Goal: Information Seeking & Learning: Check status

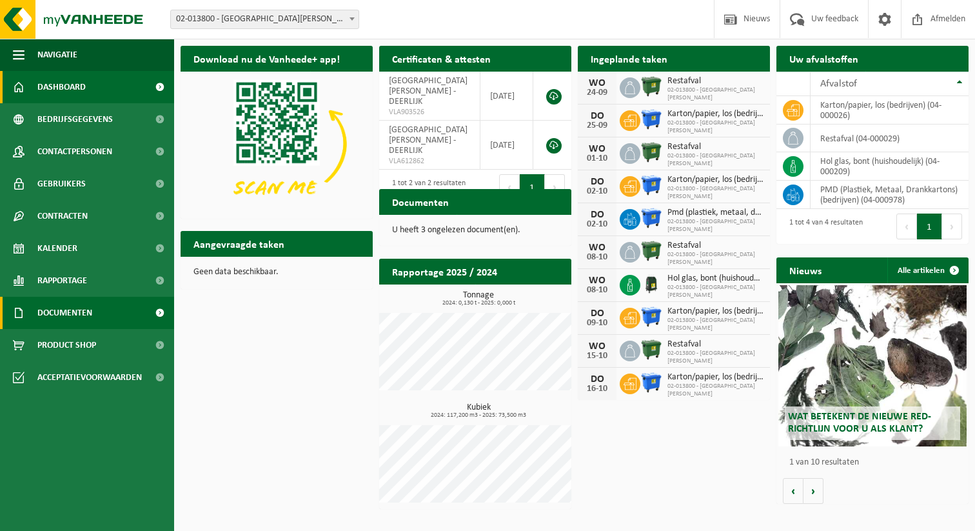
click at [24, 309] on span at bounding box center [19, 313] width 12 height 32
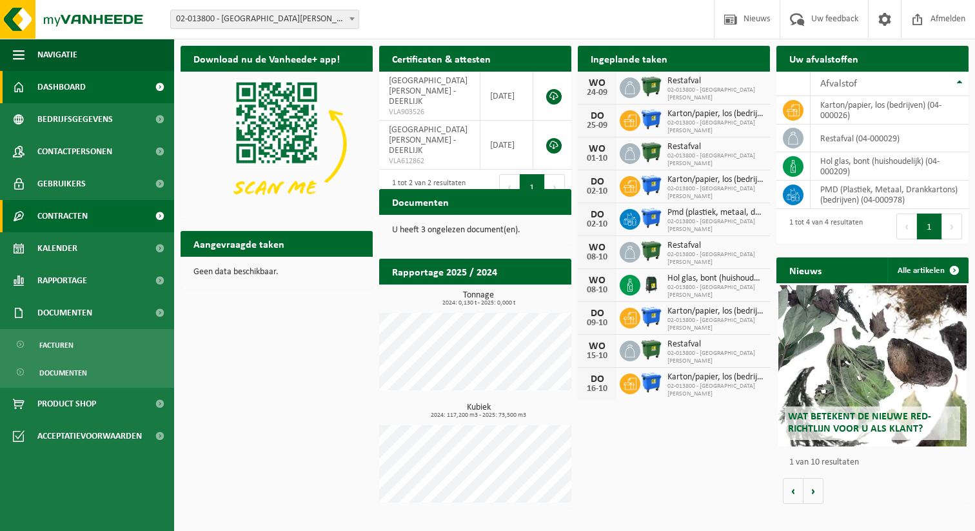
click at [73, 207] on span "Contracten" at bounding box center [62, 216] width 50 height 32
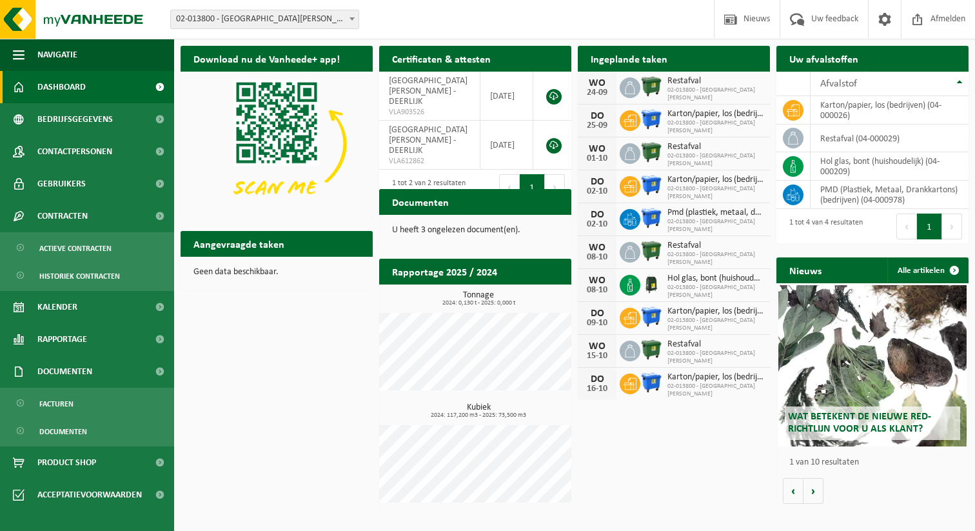
click at [425, 229] on p "U heeft 3 ongelezen document(en)." at bounding box center [475, 230] width 166 height 9
click at [422, 204] on h2 "Documenten" at bounding box center [420, 201] width 83 height 25
click at [419, 229] on p "U heeft 3 ongelezen document(en)." at bounding box center [475, 230] width 166 height 9
click at [63, 435] on span "Documenten" at bounding box center [63, 431] width 48 height 25
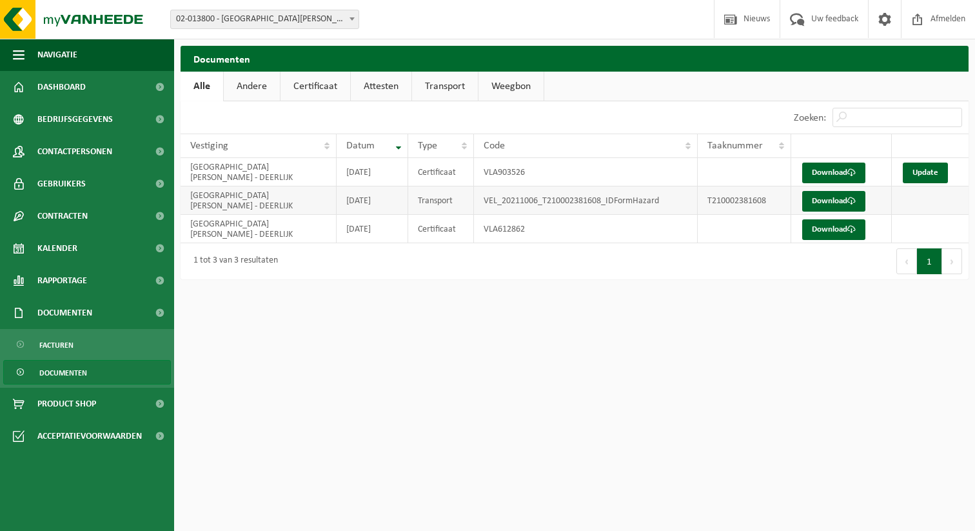
click at [520, 208] on td "VEL_20211006_T210002381608_IDFormHazard" at bounding box center [586, 200] width 224 height 28
click at [108, 277] on link "Rapportage" at bounding box center [87, 280] width 174 height 32
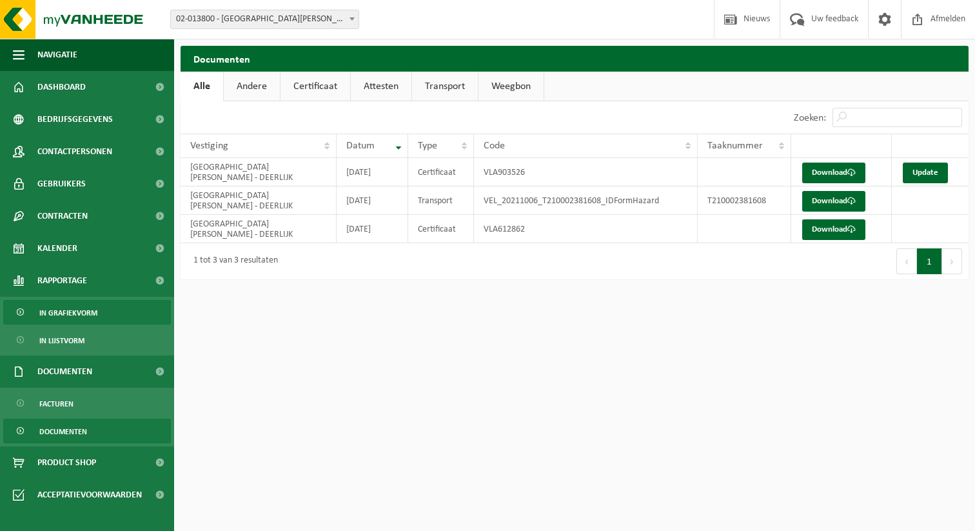
click at [94, 312] on span "In grafiekvorm" at bounding box center [68, 312] width 58 height 25
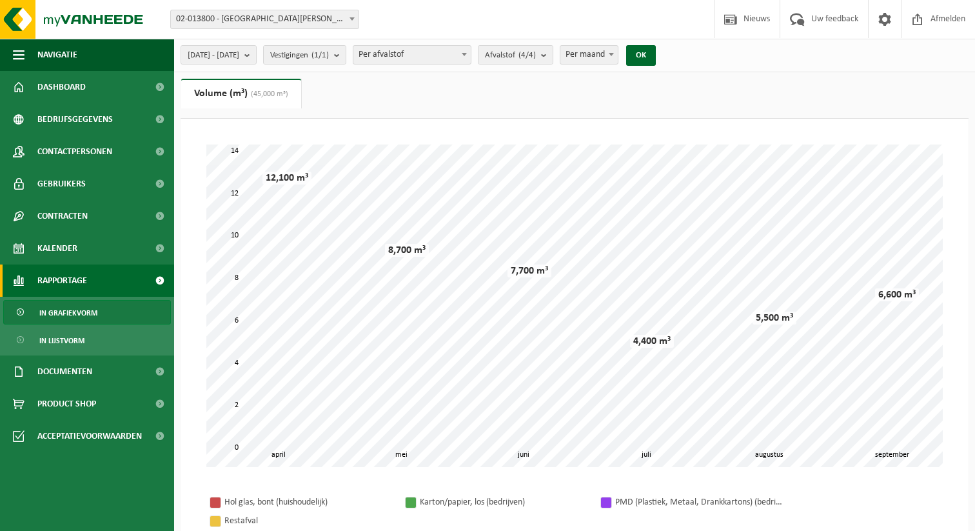
click at [608, 55] on span "Per maand" at bounding box center [588, 55] width 57 height 18
click at [606, 118] on span "Per week Per maand Per jaar" at bounding box center [622, 91] width 57 height 55
click at [656, 55] on button "OK" at bounding box center [641, 55] width 30 height 21
click at [256, 52] on b "submit" at bounding box center [250, 55] width 12 height 18
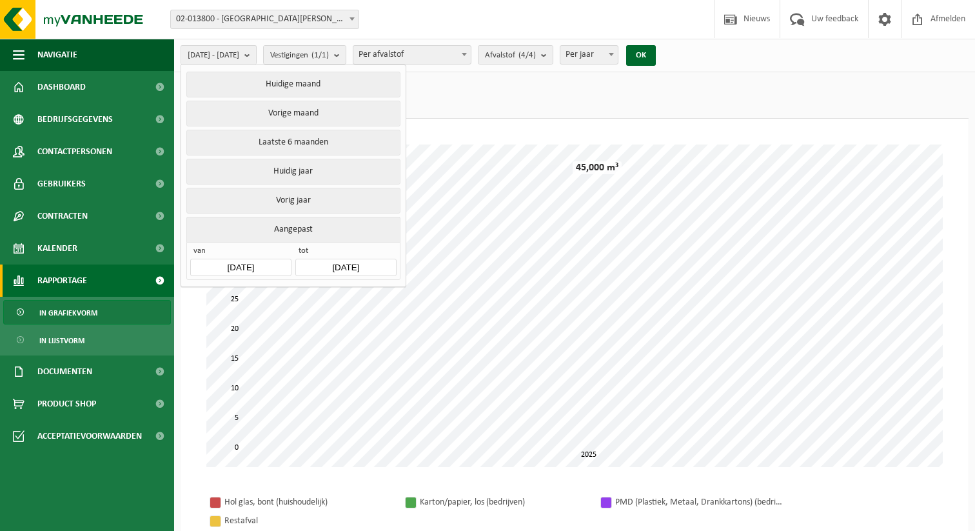
click at [613, 61] on span "Per jaar" at bounding box center [588, 55] width 57 height 18
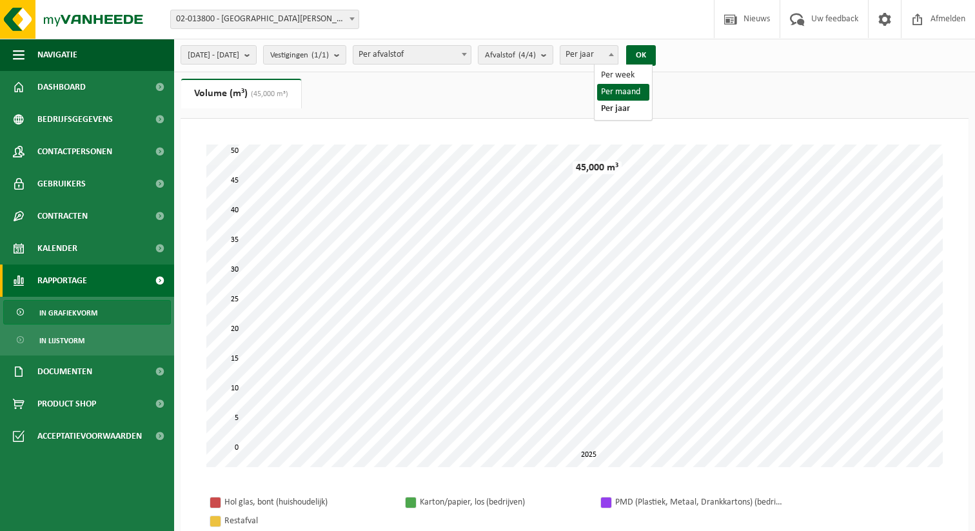
select select "2"
click at [239, 52] on span "[DATE] - [DATE]" at bounding box center [214, 55] width 52 height 19
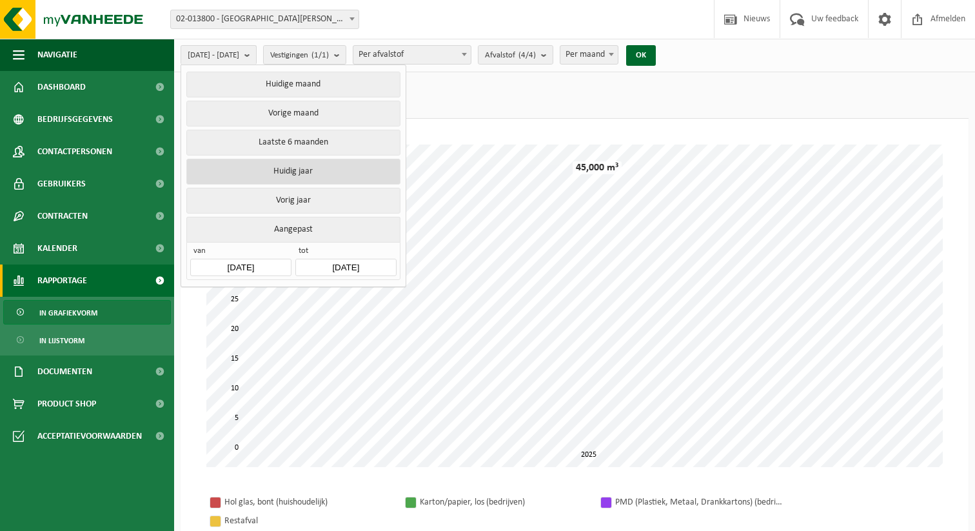
click at [302, 173] on button "Huidig jaar" at bounding box center [292, 172] width 213 height 26
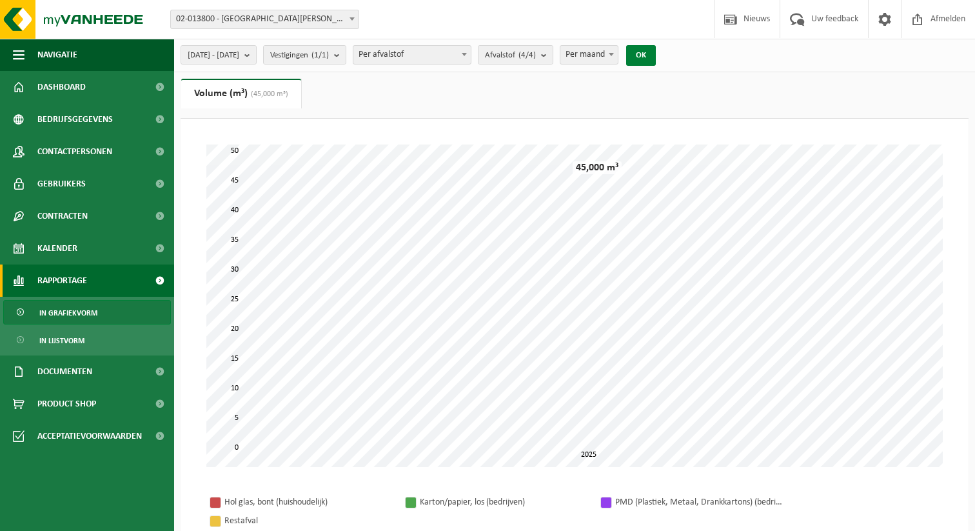
click at [656, 54] on button "OK" at bounding box center [641, 55] width 30 height 21
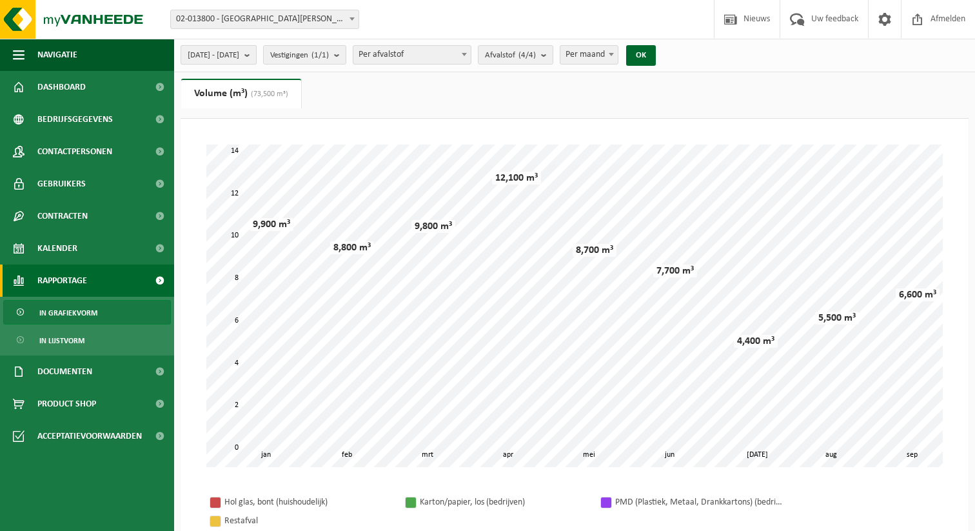
click at [256, 55] on b "submit" at bounding box center [250, 55] width 12 height 18
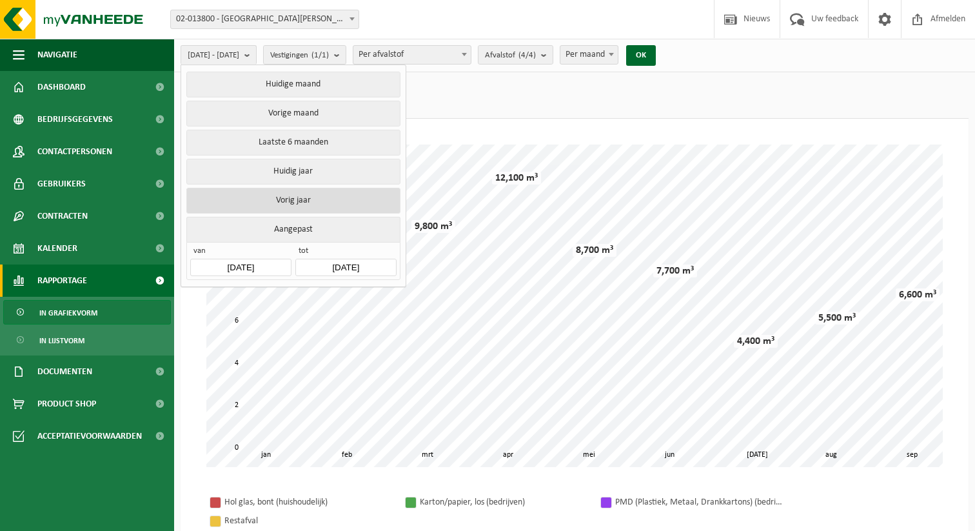
click at [296, 197] on button "Vorig jaar" at bounding box center [292, 201] width 213 height 26
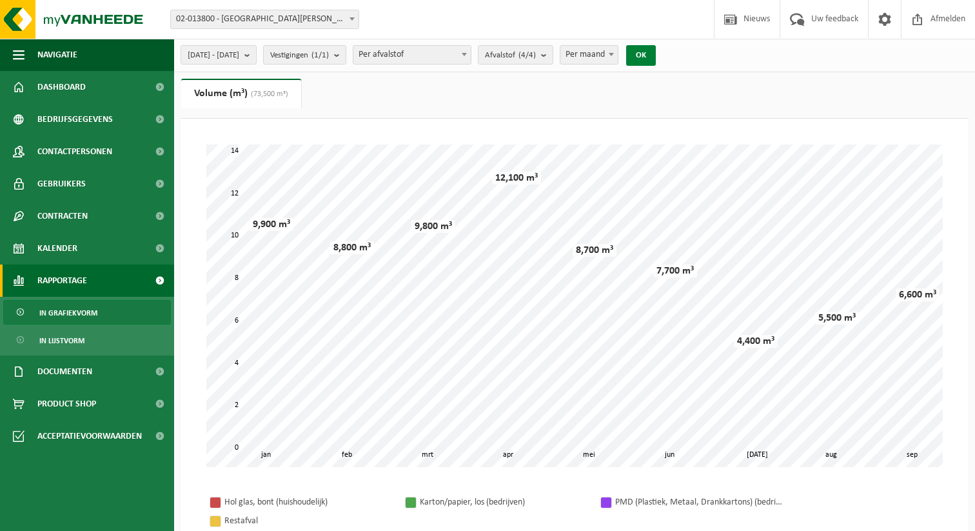
click at [656, 51] on button "OK" at bounding box center [641, 55] width 30 height 21
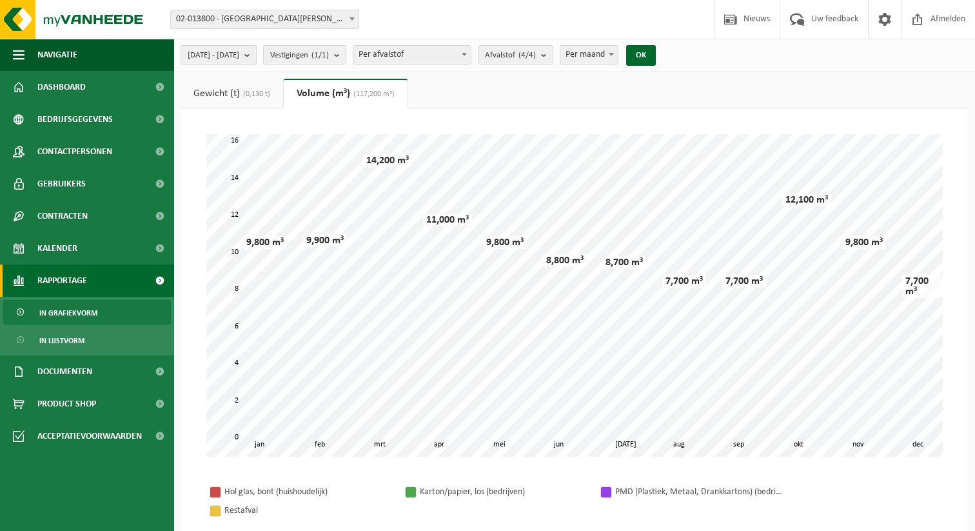
click at [239, 59] on span "[DATE] - [DATE]" at bounding box center [214, 55] width 52 height 19
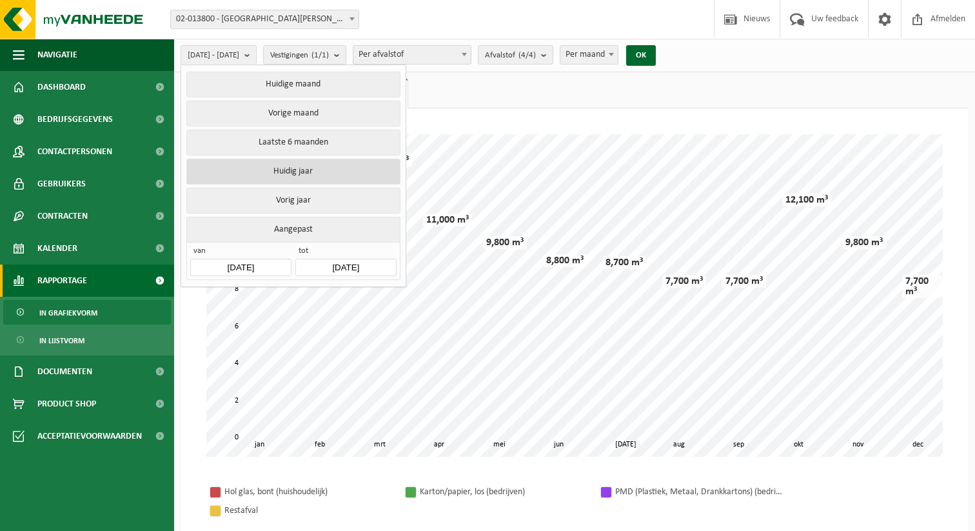
click at [284, 170] on button "Huidig jaar" at bounding box center [292, 172] width 213 height 26
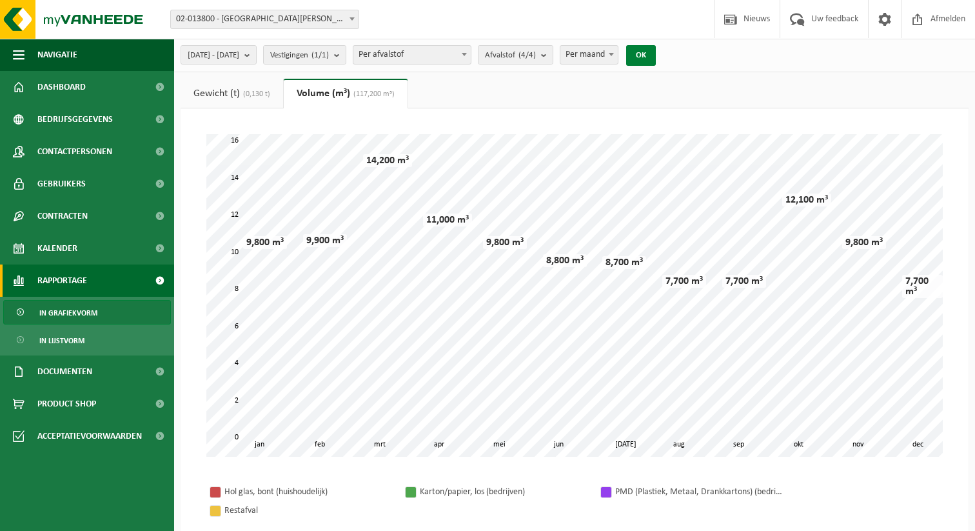
click at [656, 56] on button "OK" at bounding box center [641, 55] width 30 height 21
